Goal: Transaction & Acquisition: Purchase product/service

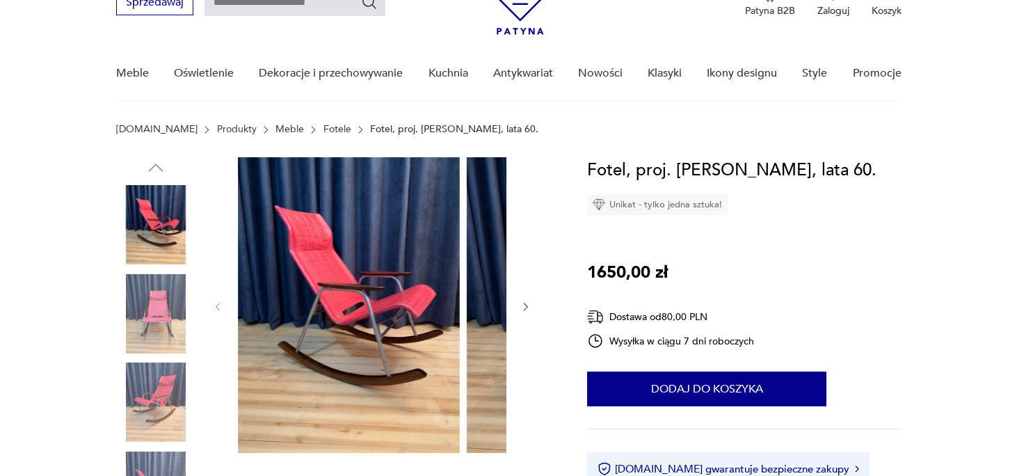
scroll to position [70, 0]
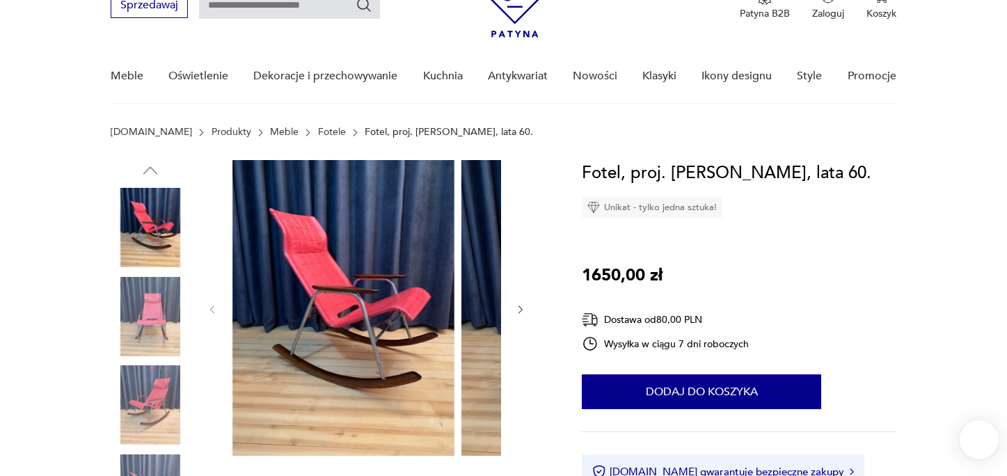
click at [358, 324] on img at bounding box center [343, 308] width 222 height 296
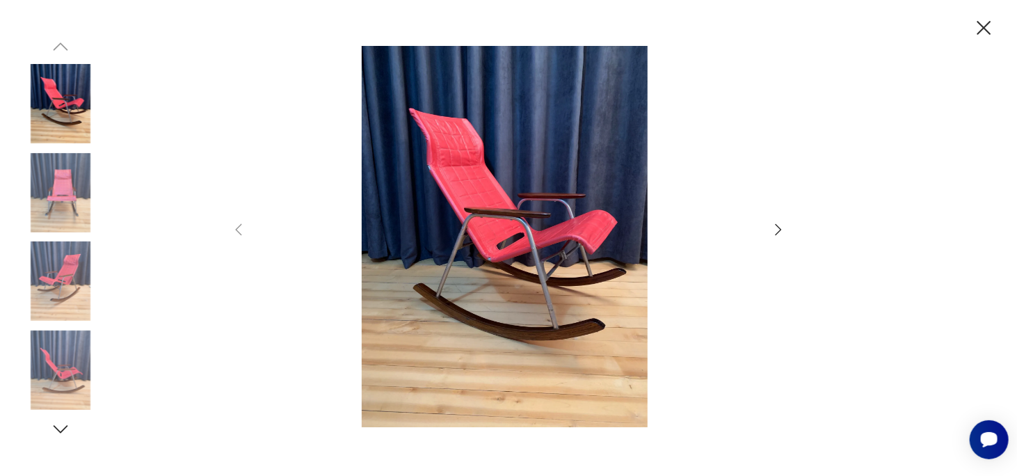
click at [778, 227] on icon "button" at bounding box center [778, 229] width 17 height 17
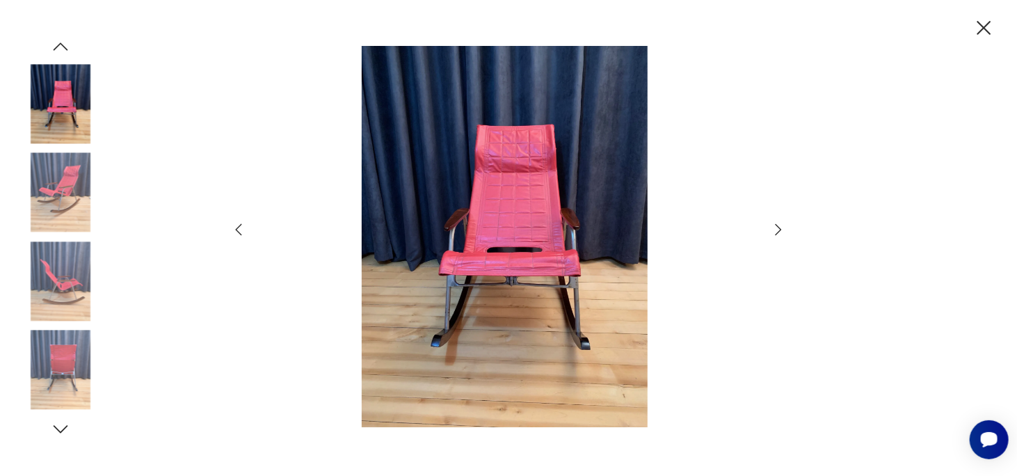
click at [778, 227] on icon "button" at bounding box center [778, 229] width 17 height 17
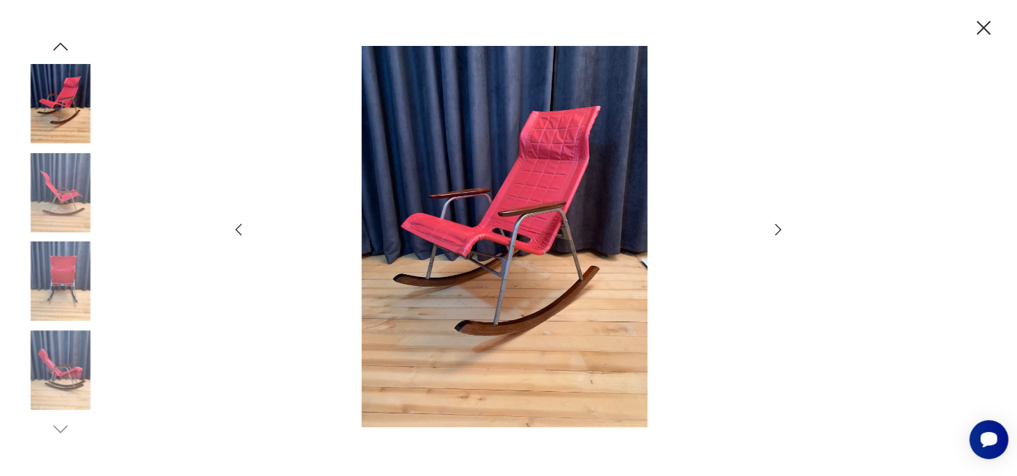
click at [778, 227] on icon "button" at bounding box center [778, 229] width 17 height 17
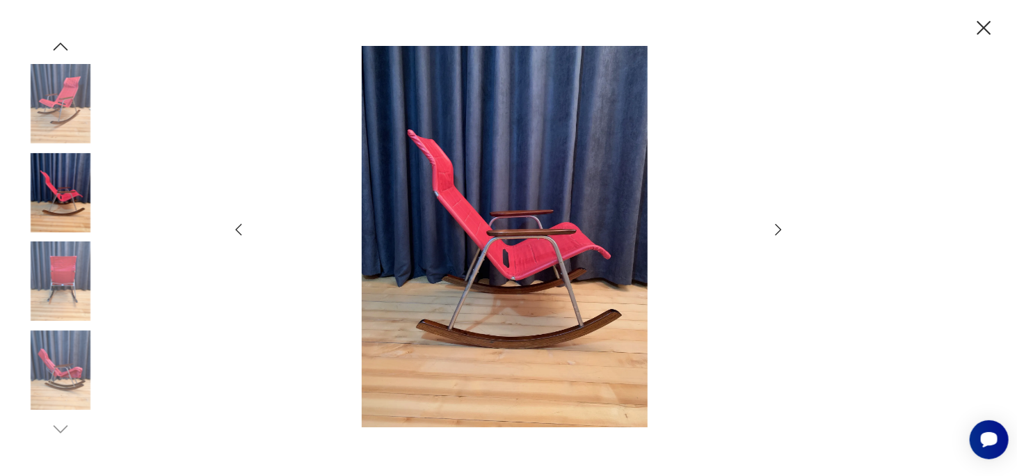
click at [778, 227] on icon "button" at bounding box center [778, 229] width 17 height 17
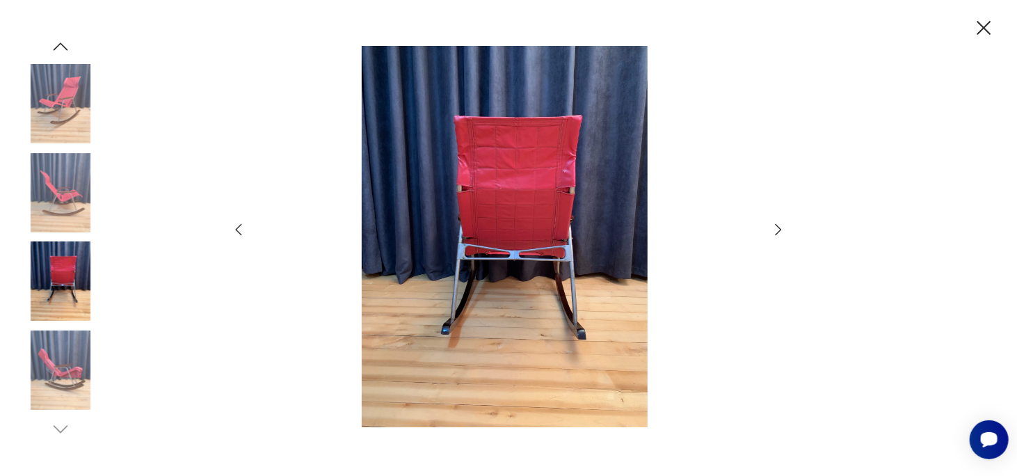
click at [778, 227] on icon "button" at bounding box center [778, 229] width 17 height 17
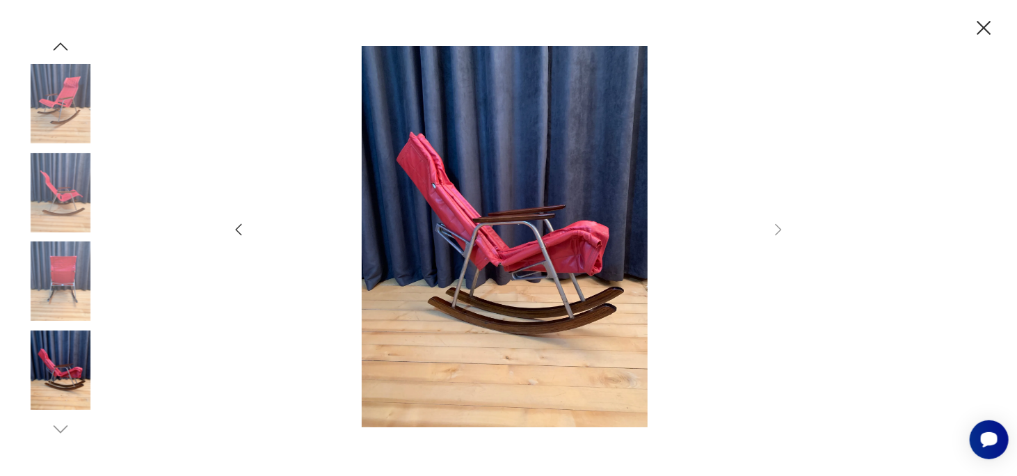
click at [978, 33] on icon "button" at bounding box center [984, 28] width 14 height 14
